Goal: Use online tool/utility: Utilize a website feature to perform a specific function

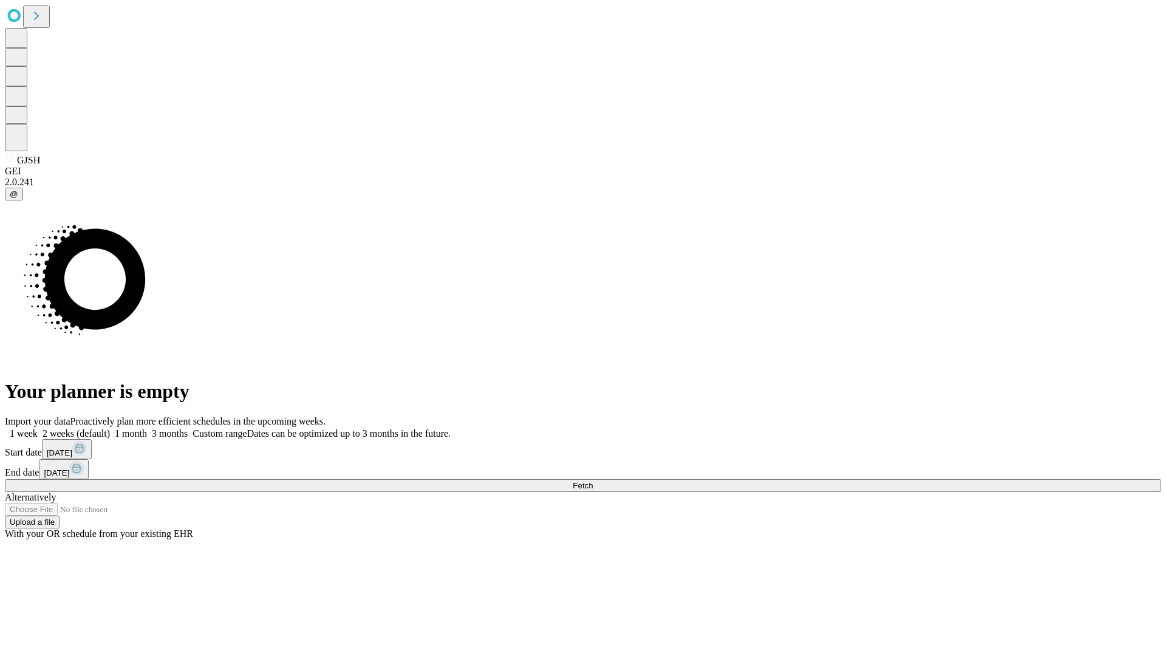
click at [593, 481] on span "Fetch" at bounding box center [583, 485] width 20 height 9
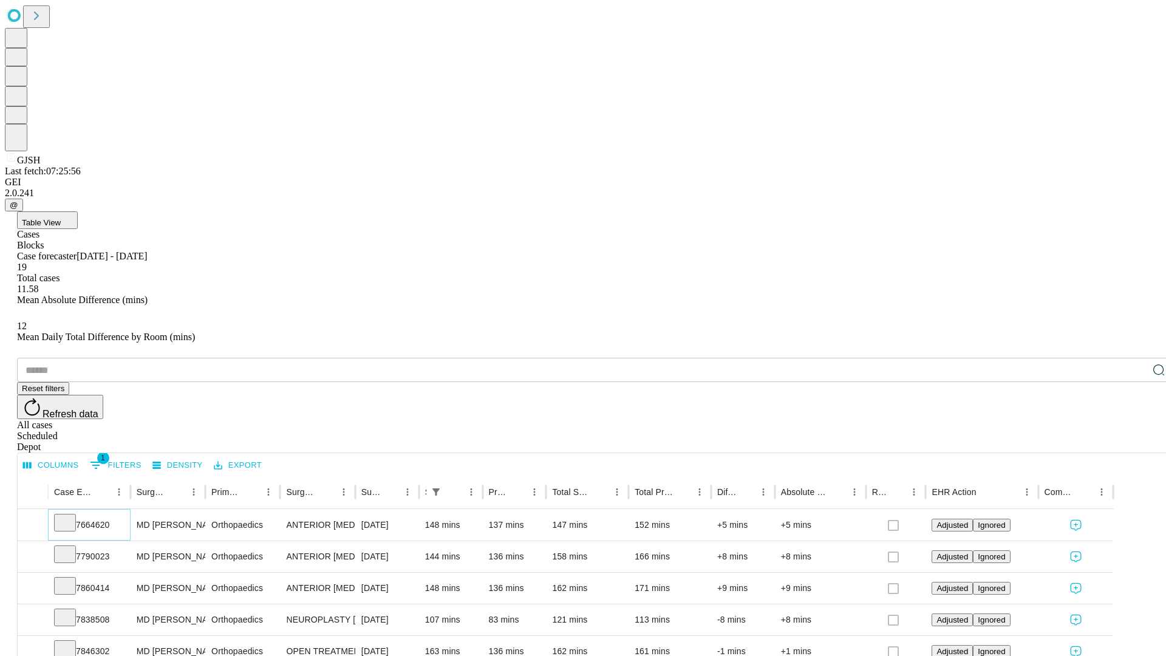
click at [71, 516] on icon at bounding box center [65, 522] width 12 height 12
